Goal: Task Accomplishment & Management: Complete application form

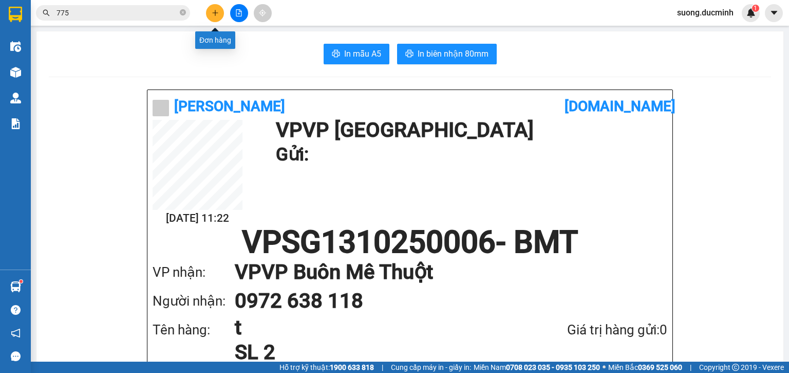
click at [216, 14] on icon "plus" at bounding box center [215, 12] width 7 height 7
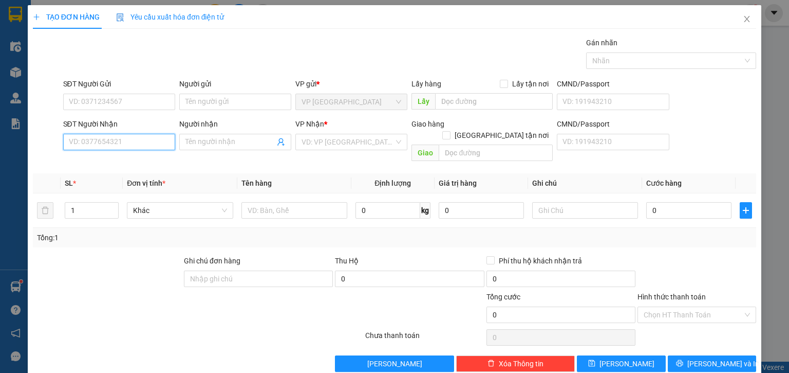
click at [120, 142] on input "SĐT Người Nhận" at bounding box center [119, 142] width 112 height 16
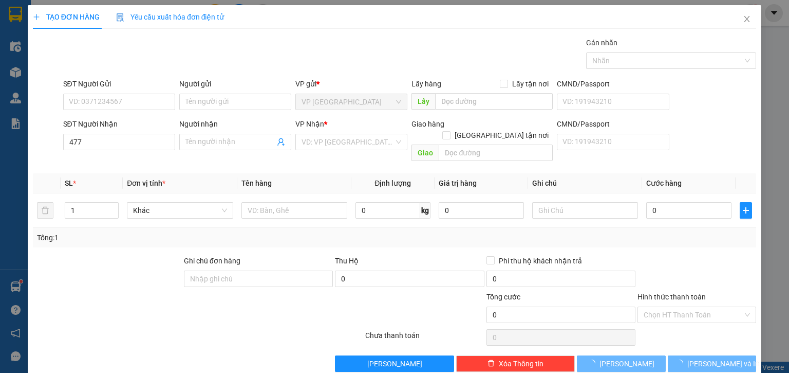
click at [140, 155] on div "Transit Pickup Surcharge Ids Transit Deliver Surcharge Ids Transit Deliver Surc…" at bounding box center [395, 204] width 724 height 335
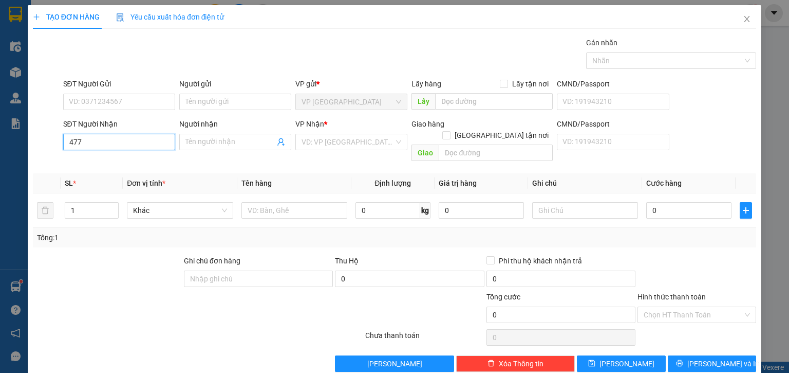
click at [102, 142] on input "477" at bounding box center [119, 142] width 112 height 16
click at [100, 164] on div "0938555477 - [PERSON_NAME]" at bounding box center [119, 161] width 101 height 11
type input "0938555477"
type input "[PERSON_NAME]"
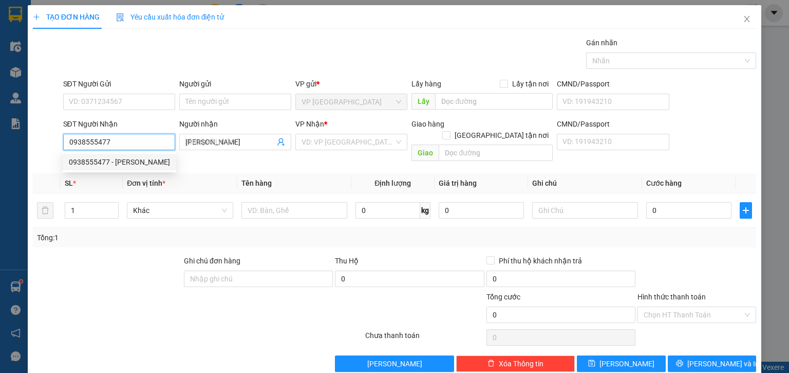
type input "10.000"
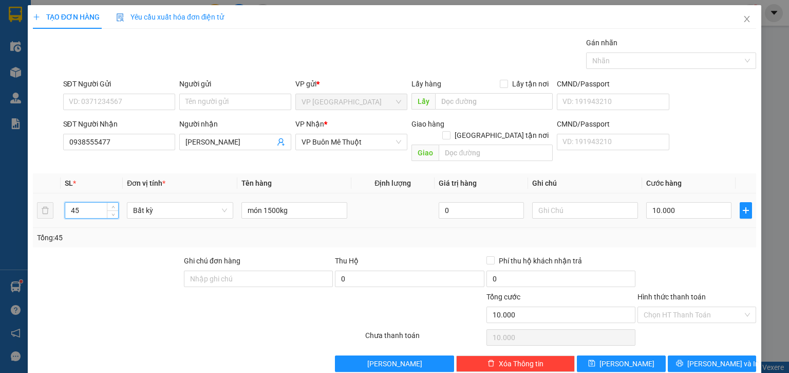
drag, startPoint x: 84, startPoint y: 193, endPoint x: 66, endPoint y: 198, distance: 18.7
click at [66, 202] on input "45" at bounding box center [91, 209] width 53 height 15
type input "13"
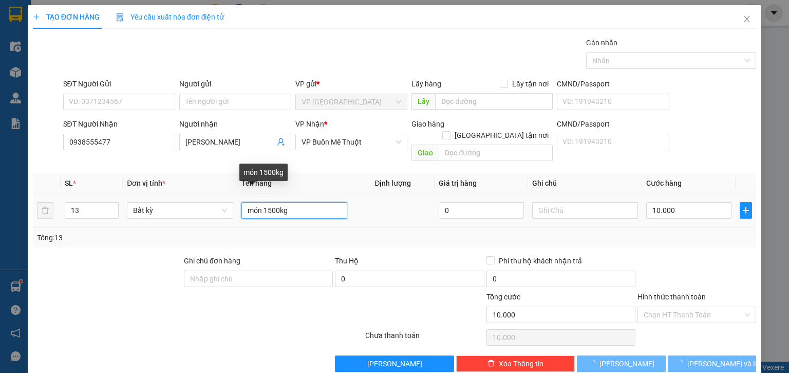
drag, startPoint x: 294, startPoint y: 199, endPoint x: 243, endPoint y: 199, distance: 50.9
click at [243, 202] on input "món 1500kg" at bounding box center [295, 210] width 106 height 16
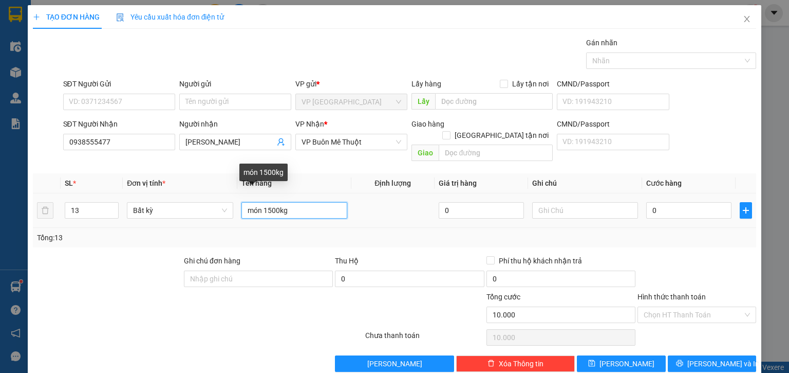
type input "0"
type input "thg"
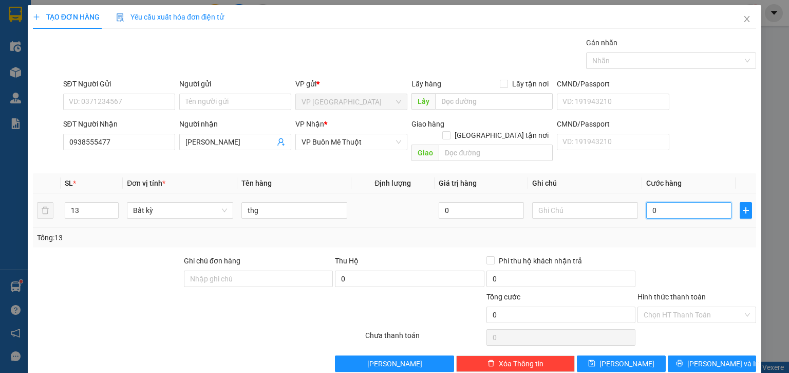
click at [670, 202] on input "0" at bounding box center [689, 210] width 85 height 16
type input "1"
type input "10"
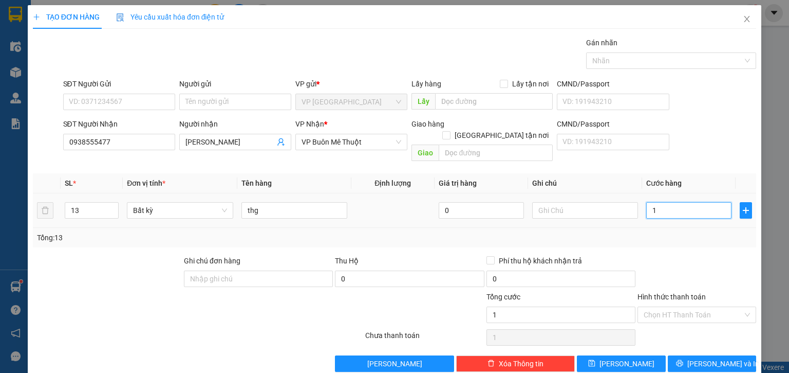
type input "10"
type input "10.000"
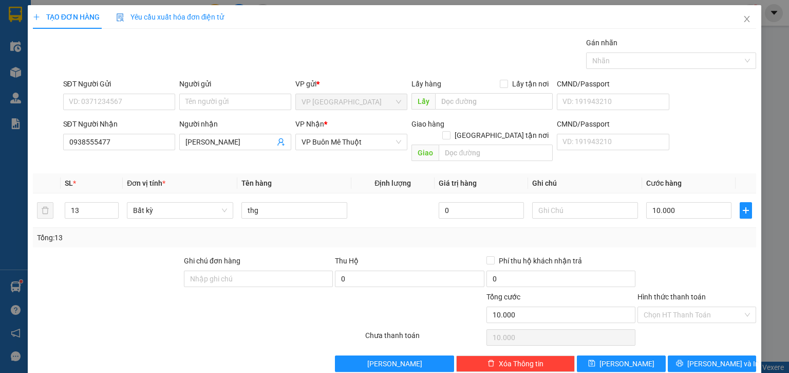
click at [674, 255] on div at bounding box center [697, 273] width 121 height 36
click at [683, 360] on icon "printer" at bounding box center [679, 363] width 7 height 7
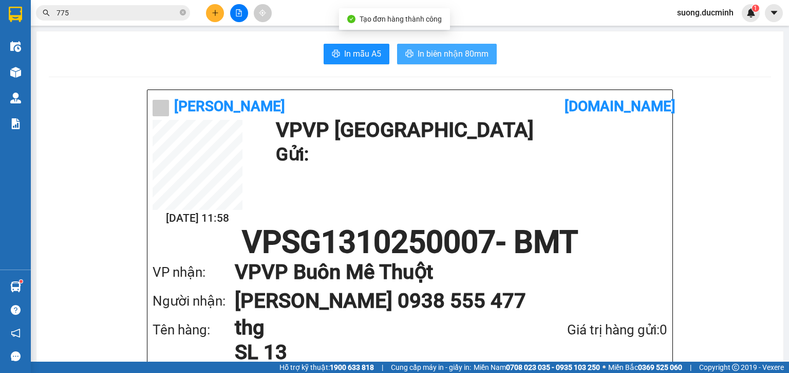
click at [432, 53] on span "In biên nhận 80mm" at bounding box center [453, 53] width 71 height 13
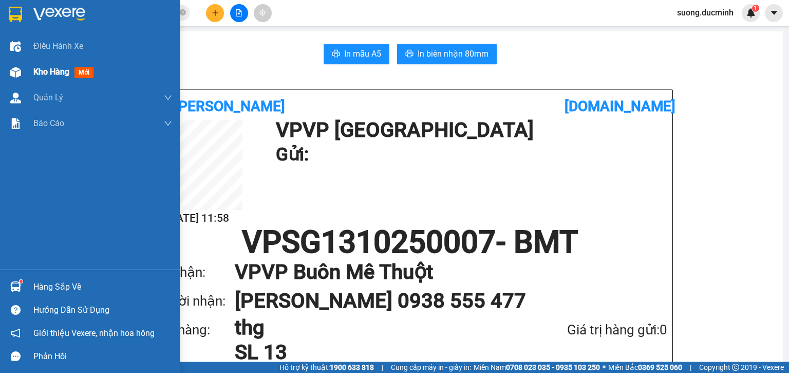
click at [44, 72] on span "Kho hàng" at bounding box center [51, 72] width 36 height 10
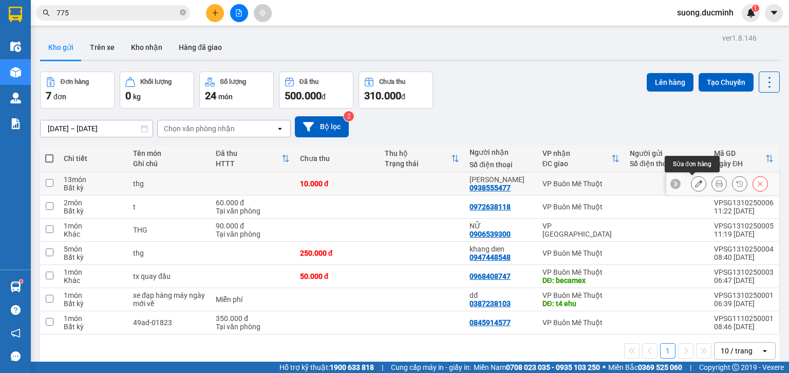
click at [695, 184] on icon at bounding box center [698, 183] width 7 height 7
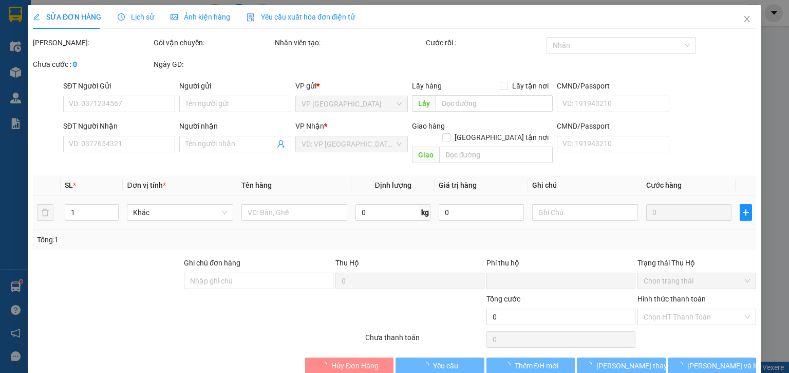
type input "0938555477"
type input "[PERSON_NAME]"
type input "0"
type input "10.000"
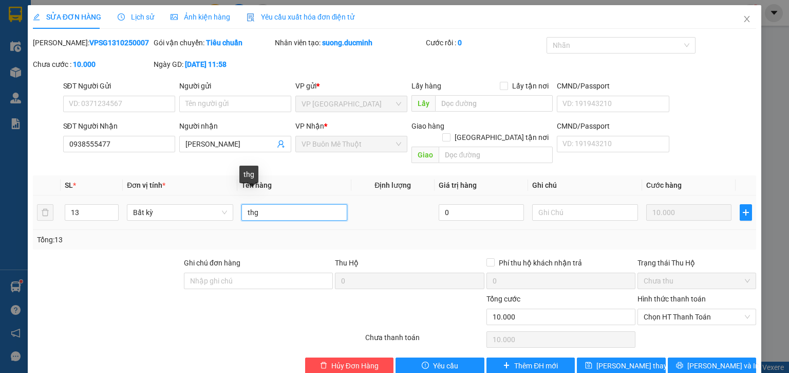
click at [292, 204] on input "thg" at bounding box center [295, 212] width 106 height 16
type input "thg tính thg"
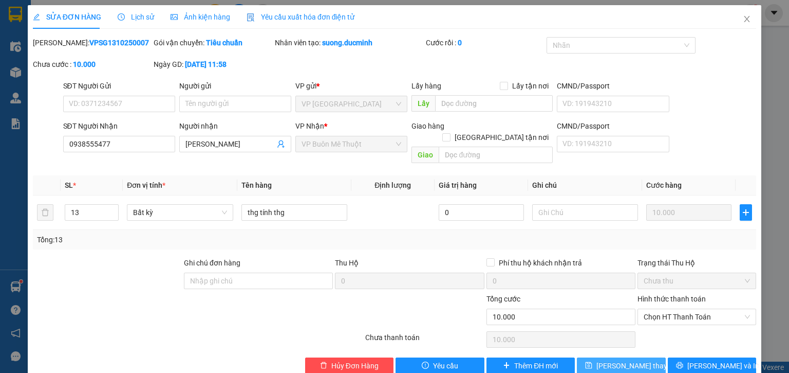
click at [623, 360] on span "[PERSON_NAME] thay đổi" at bounding box center [638, 365] width 82 height 11
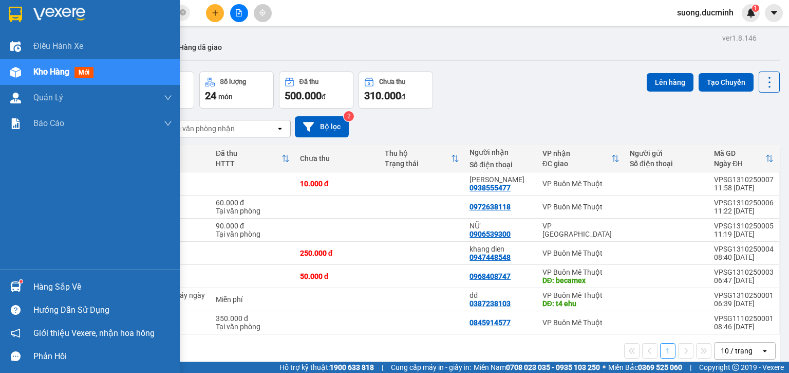
click at [26, 72] on div "Kho hàng mới" at bounding box center [90, 72] width 180 height 26
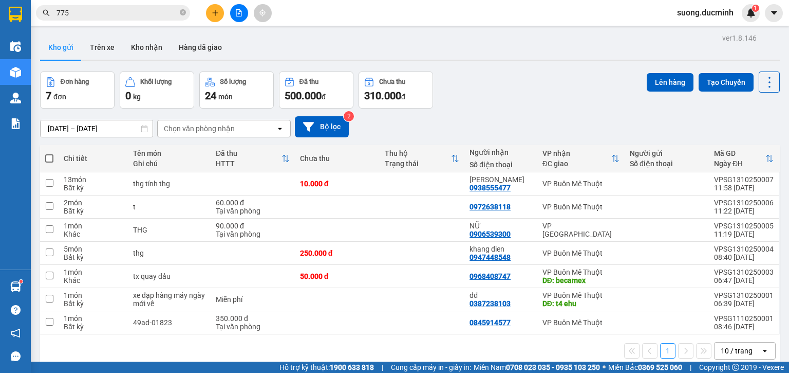
click at [220, 9] on button at bounding box center [215, 13] width 18 height 18
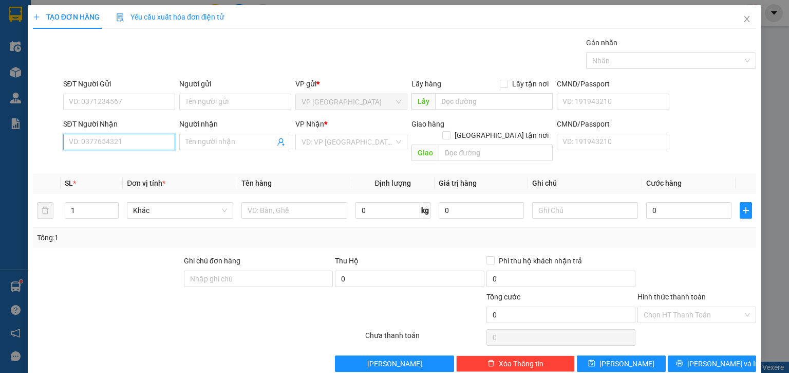
click at [119, 143] on input "SĐT Người Nhận" at bounding box center [119, 142] width 112 height 16
click at [138, 164] on div "0947959698 - lan anh" at bounding box center [118, 161] width 99 height 11
type input "0947959698"
type input "lan anh"
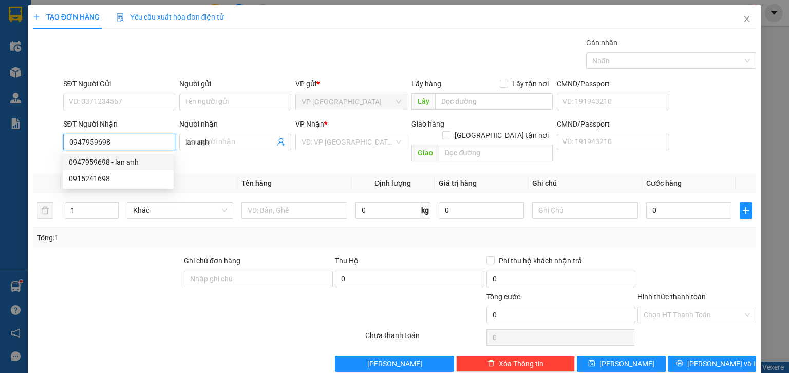
type input "140.000"
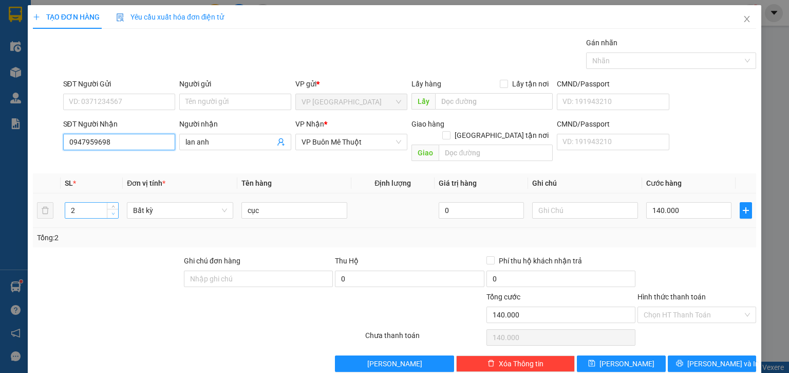
type input "0947959698"
type input "1"
drag, startPoint x: 109, startPoint y: 204, endPoint x: 165, endPoint y: 195, distance: 56.7
click at [110, 211] on span "down" at bounding box center [113, 214] width 6 height 6
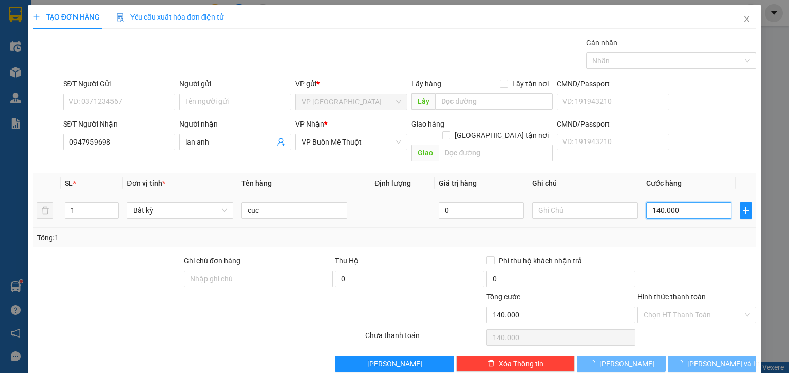
click at [685, 202] on input "140.000" at bounding box center [689, 210] width 85 height 16
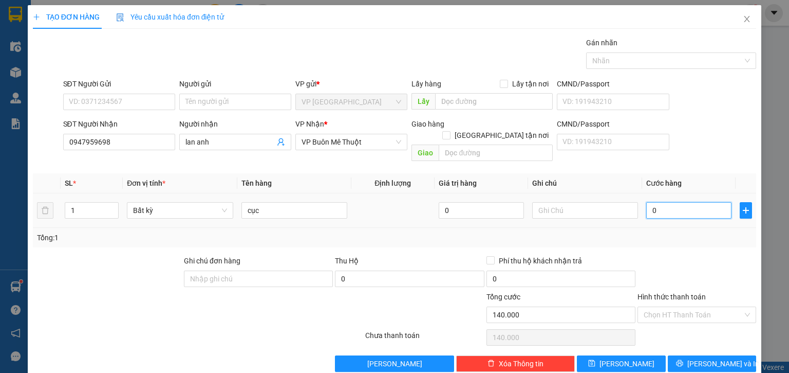
type input "0"
type input "05"
type input "5"
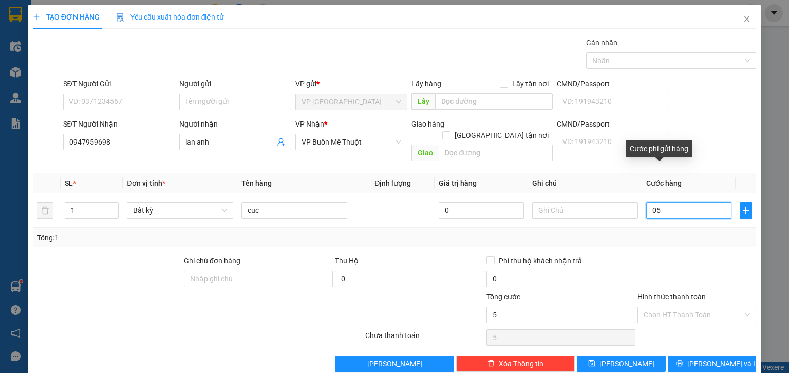
type input "50"
type input "050"
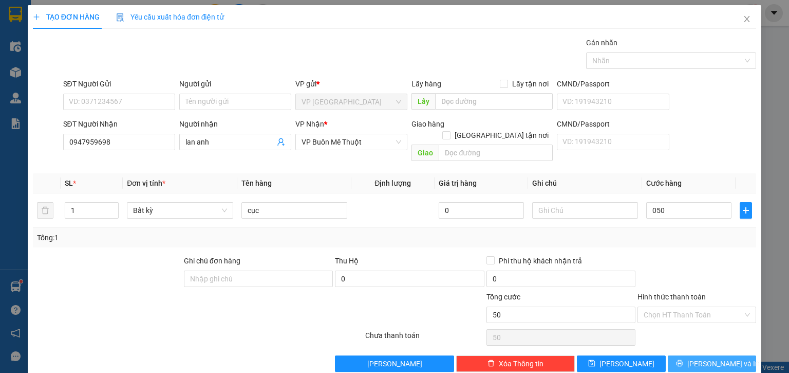
type input "50.000"
click at [711, 358] on span "[PERSON_NAME] và In" at bounding box center [724, 363] width 72 height 11
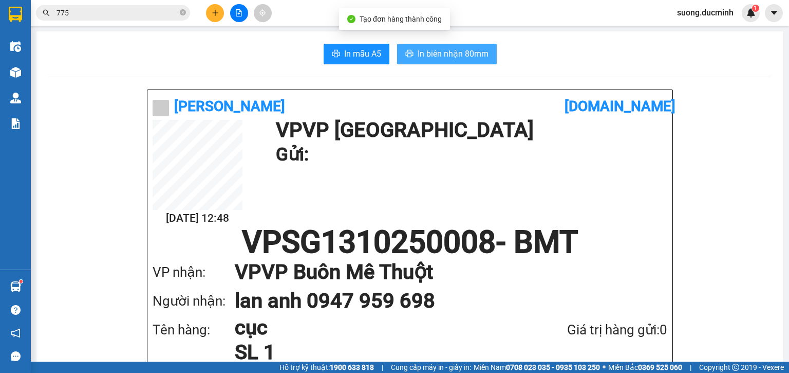
click at [466, 55] on span "In biên nhận 80mm" at bounding box center [453, 53] width 71 height 13
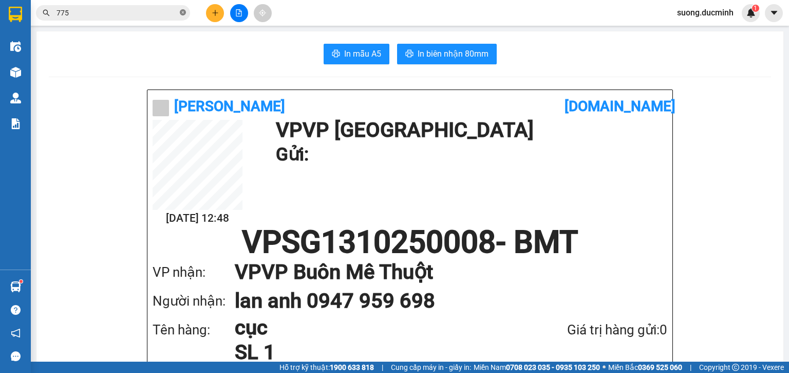
click at [183, 9] on icon "close-circle" at bounding box center [183, 12] width 6 height 6
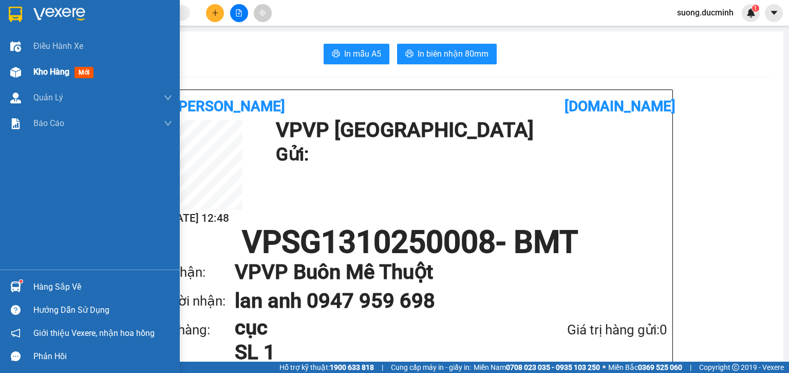
click at [52, 78] on div "Kho hàng mới" at bounding box center [65, 71] width 64 height 13
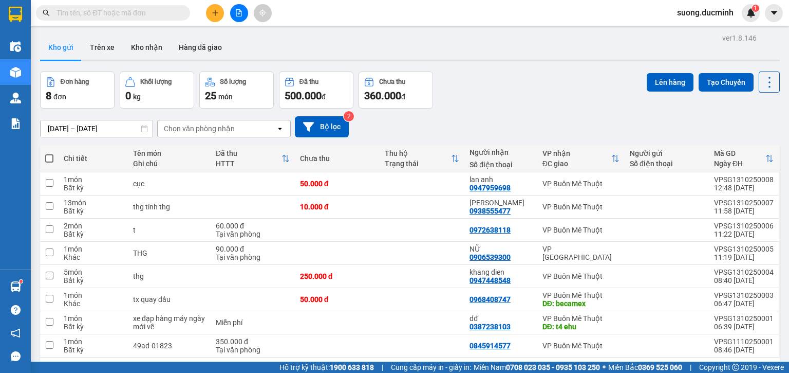
click at [170, 13] on input "text" at bounding box center [117, 12] width 121 height 11
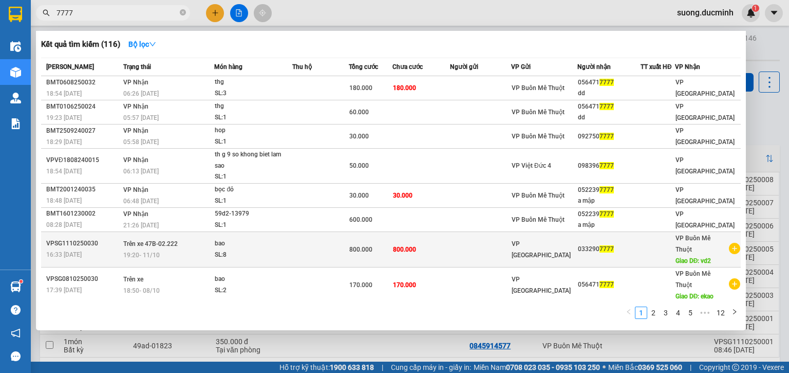
scroll to position [70, 0]
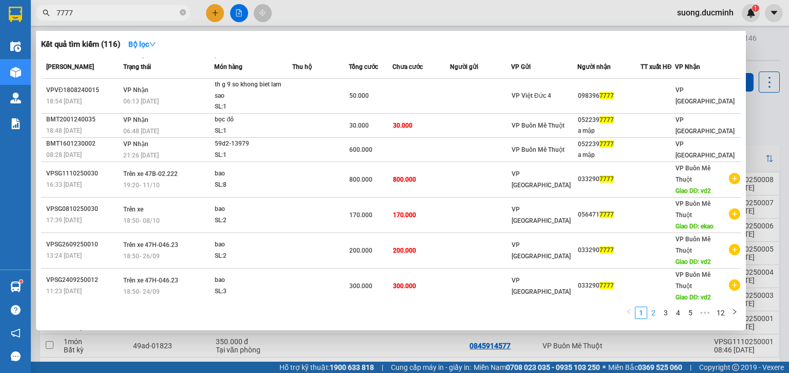
type input "7777"
click at [657, 314] on link "2" at bounding box center [653, 312] width 11 height 11
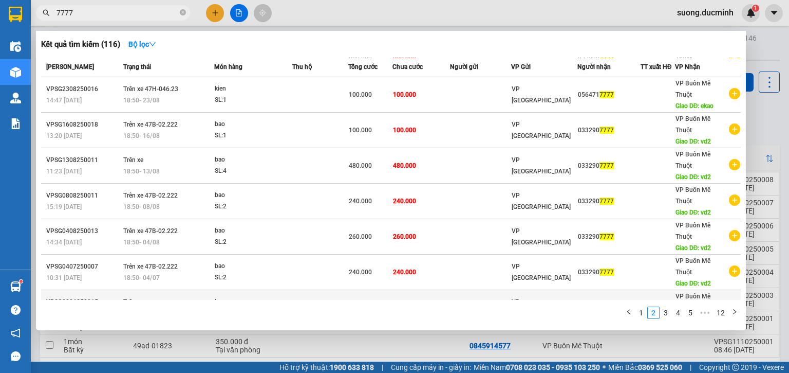
scroll to position [115, 0]
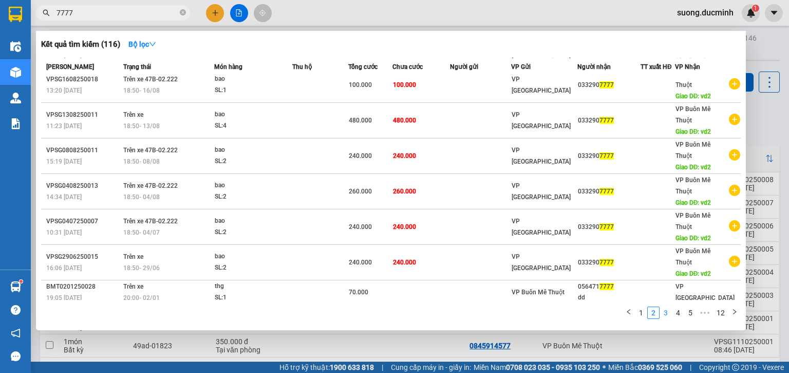
click at [668, 315] on link "3" at bounding box center [665, 312] width 11 height 11
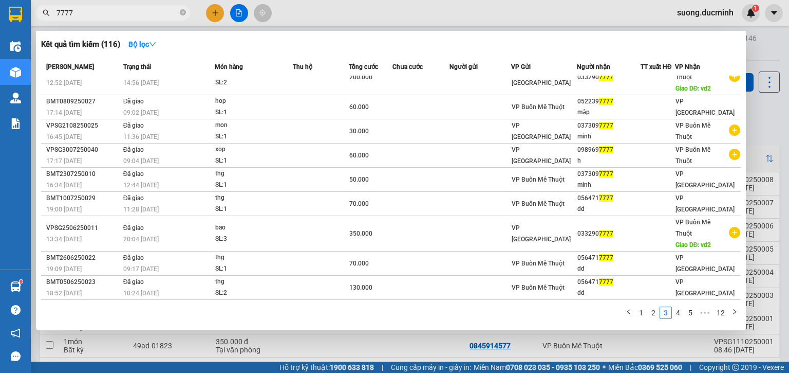
scroll to position [37, 0]
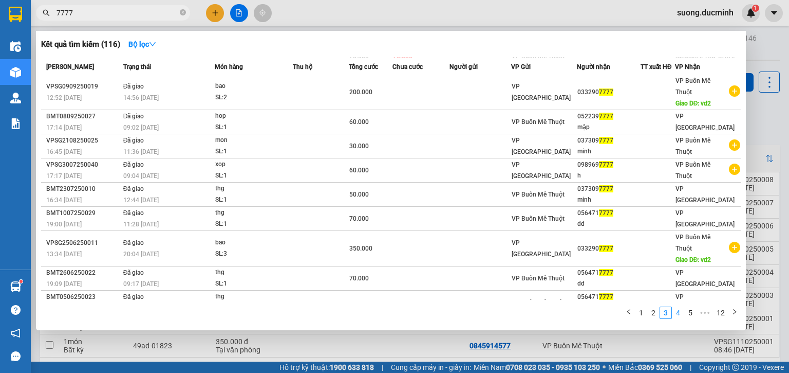
click at [679, 312] on link "4" at bounding box center [678, 312] width 11 height 11
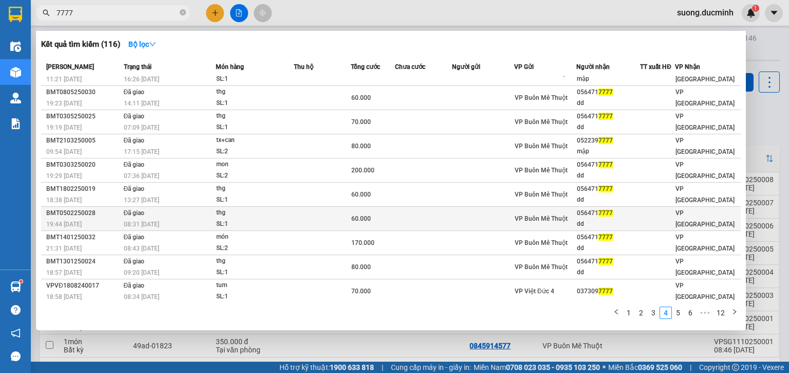
scroll to position [0, 0]
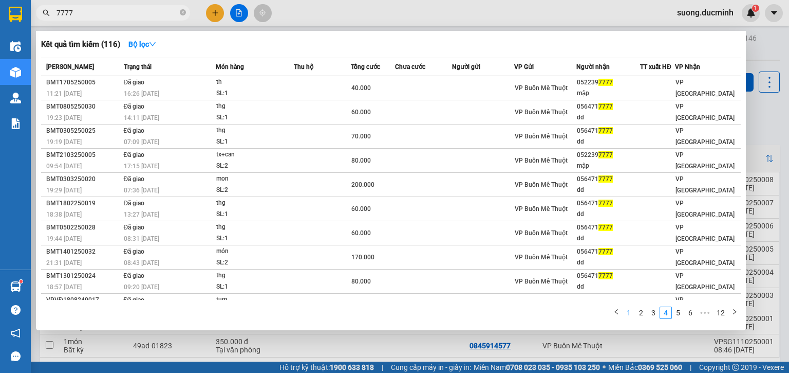
click at [632, 311] on link "1" at bounding box center [628, 312] width 11 height 11
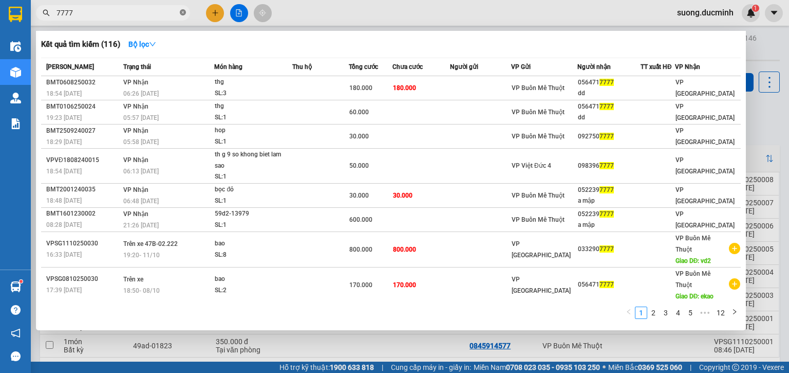
click at [181, 13] on icon "close-circle" at bounding box center [183, 12] width 6 height 6
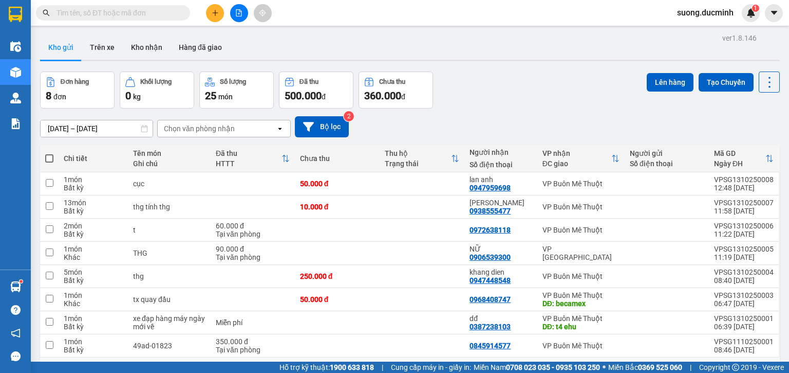
click at [95, 11] on input "text" at bounding box center [117, 12] width 121 height 11
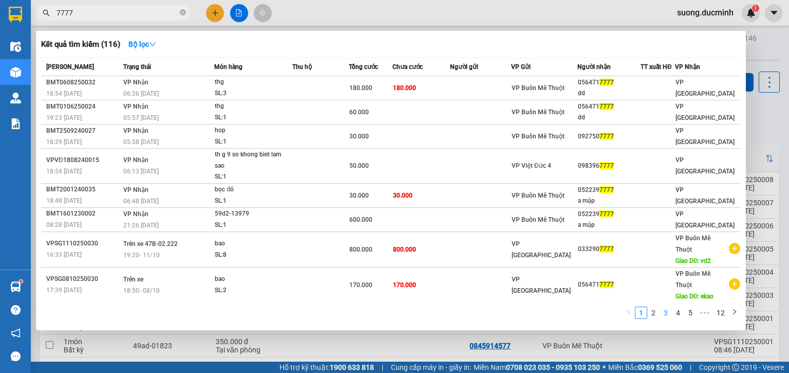
type input "7777"
click at [667, 312] on link "3" at bounding box center [665, 312] width 11 height 11
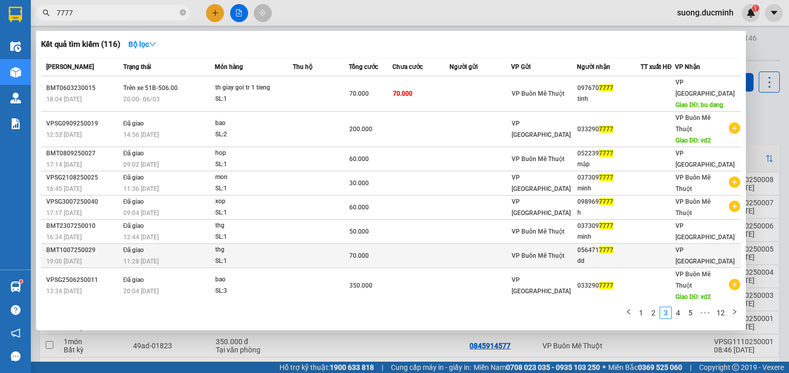
scroll to position [37, 0]
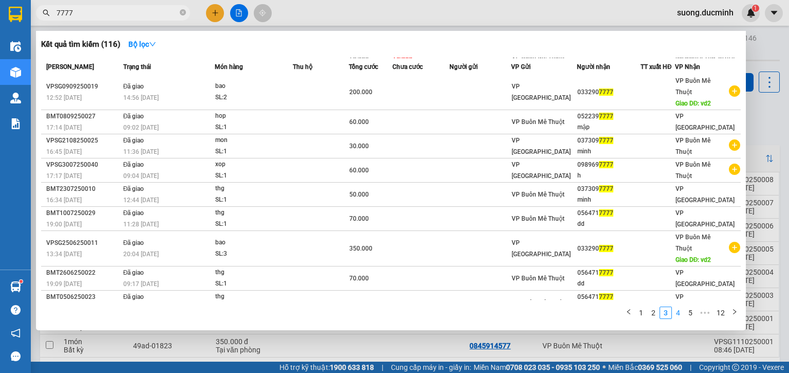
click at [680, 315] on link "4" at bounding box center [678, 312] width 11 height 11
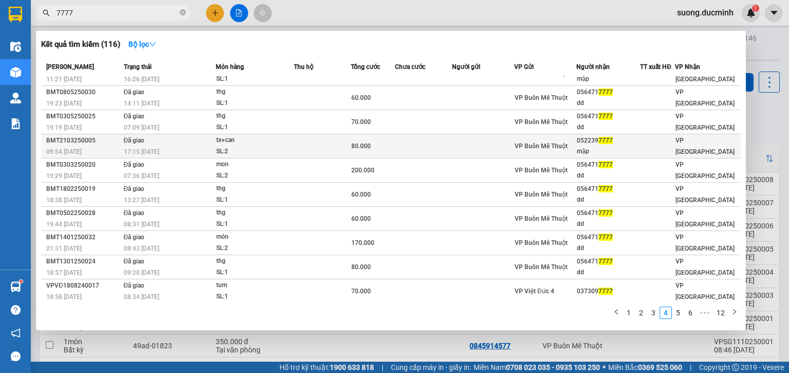
scroll to position [0, 0]
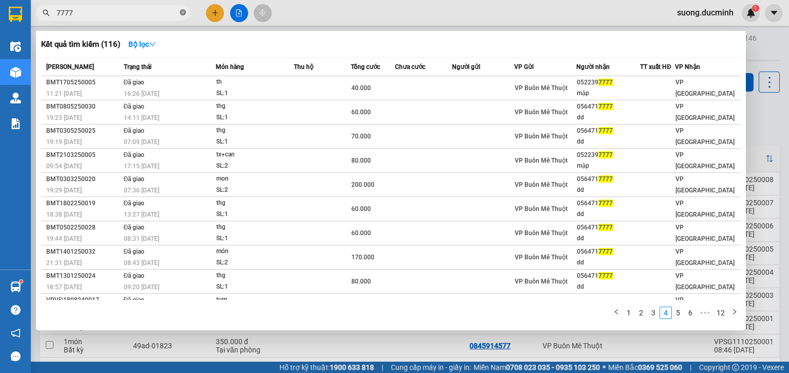
click at [184, 12] on icon "close-circle" at bounding box center [183, 12] width 6 height 6
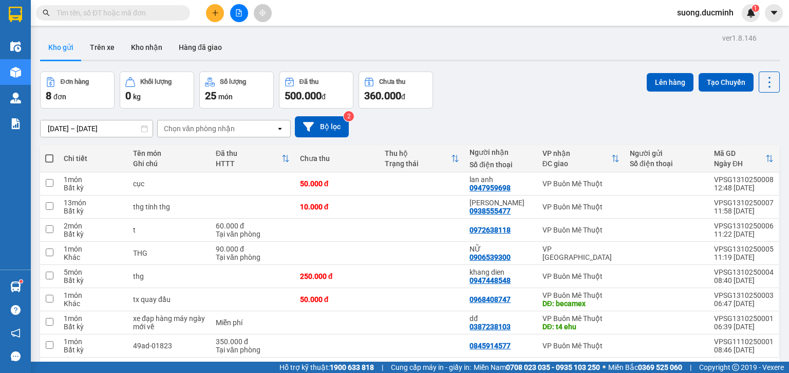
click at [156, 12] on input "text" at bounding box center [117, 12] width 121 height 11
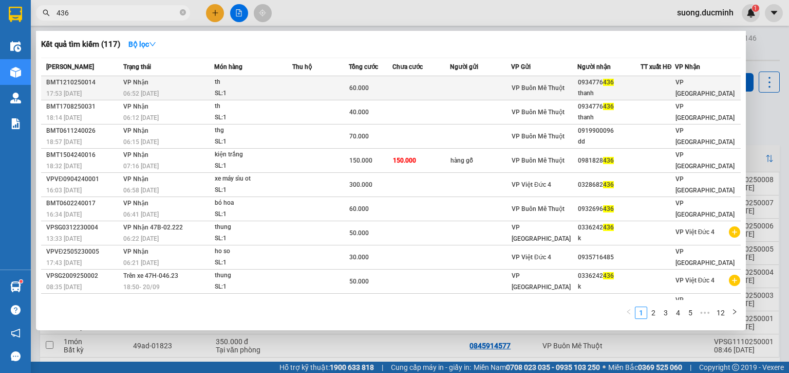
type input "436"
click at [585, 90] on div "thanh" at bounding box center [609, 93] width 63 height 11
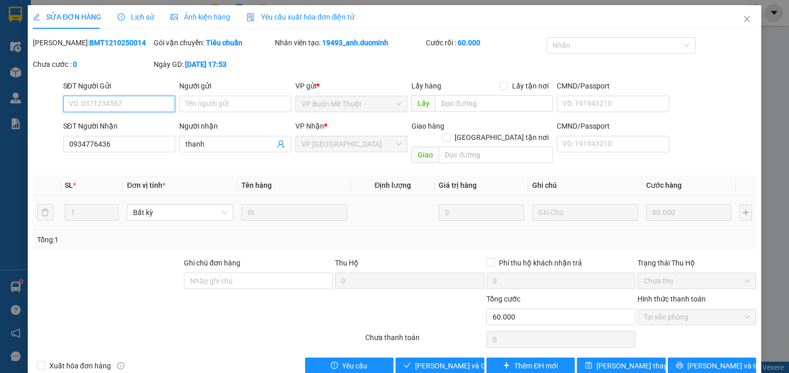
type input "0934776436"
type input "thanh"
type input "0"
type input "60.000"
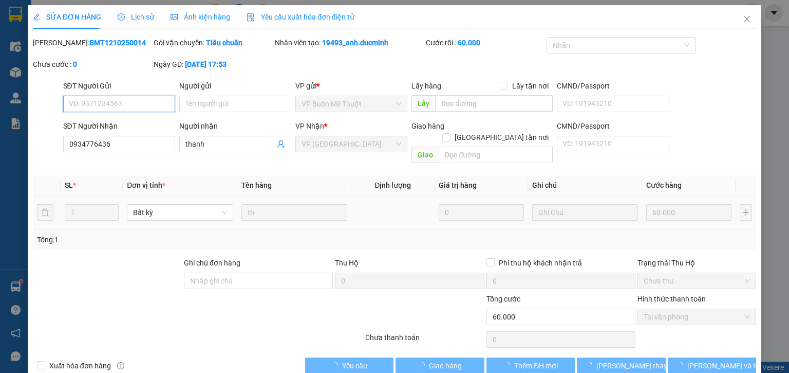
scroll to position [9, 0]
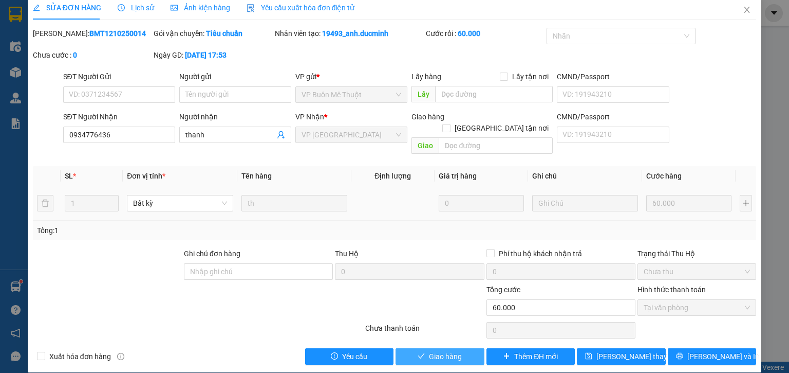
click at [453, 351] on span "Giao hàng" at bounding box center [445, 356] width 33 height 11
